Goal: Task Accomplishment & Management: Manage account settings

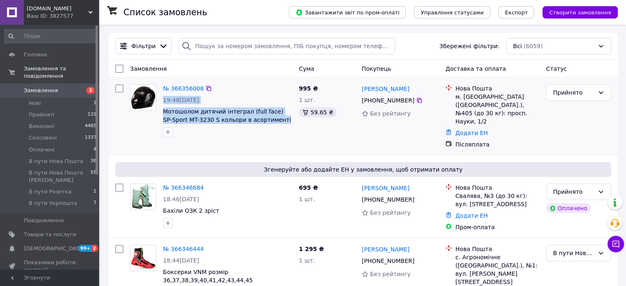
drag, startPoint x: 257, startPoint y: 126, endPoint x: 161, endPoint y: 104, distance: 97.9
click at [161, 104] on div "№ 366356008 19:48, 12.10.2025 Мотошолом дитячий інтеграл (full face) SP-Sport M…" at bounding box center [228, 110] width 136 height 59
click at [239, 103] on div "19:48, 12.10.2025" at bounding box center [227, 100] width 129 height 8
click at [243, 98] on div "19:48, 12.10.2025" at bounding box center [227, 100] width 129 height 8
drag, startPoint x: 261, startPoint y: 120, endPoint x: 165, endPoint y: 113, distance: 96.9
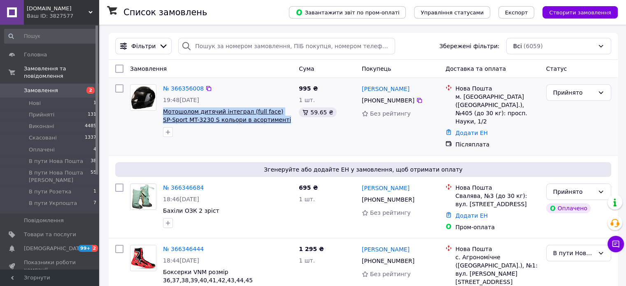
click at [165, 113] on span "Мотошолом дитячий інтеграл (full face) SP-Sport MT-3230 S кольори в асортименті" at bounding box center [227, 115] width 129 height 16
copy span "Мотошолом дитячий інтеграл (full face) SP-Sport MT-3230 S кольори в асортименті"
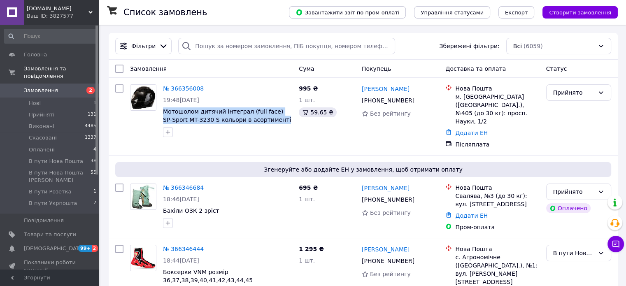
click at [186, 86] on link "№ 366356008" at bounding box center [183, 88] width 41 height 7
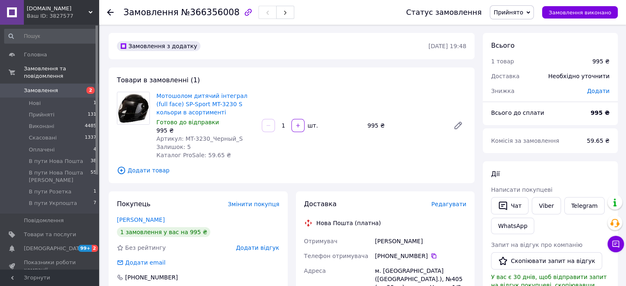
click at [41, 87] on span "Замовлення" at bounding box center [41, 90] width 34 height 7
